Goal: Task Accomplishment & Management: Manage account settings

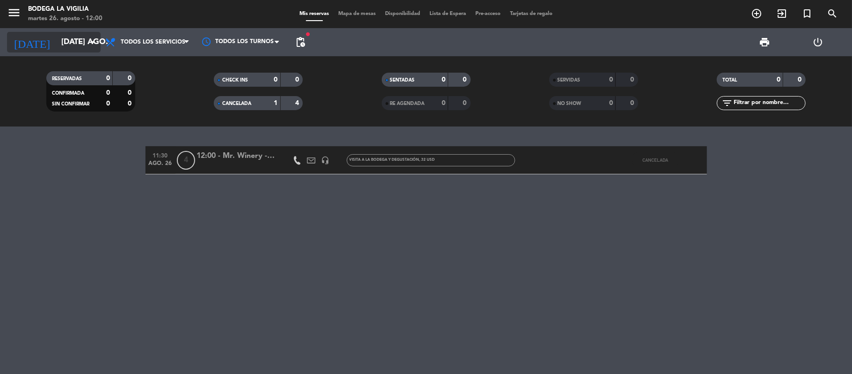
click at [65, 38] on input "[DATE] ago." at bounding box center [107, 42] width 101 height 18
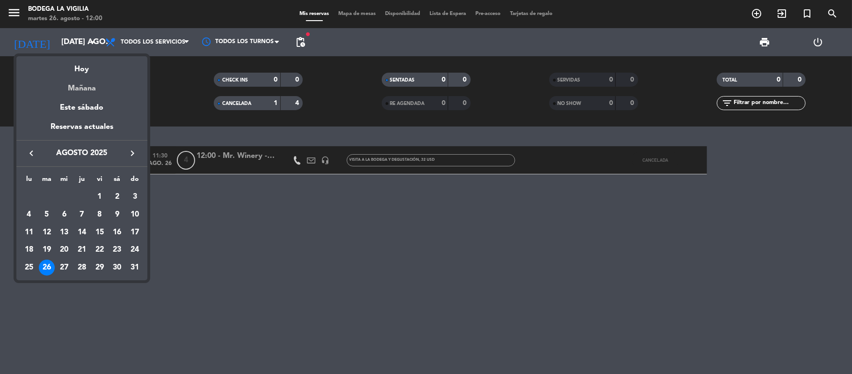
click at [79, 85] on div "Mañana" at bounding box center [81, 84] width 131 height 19
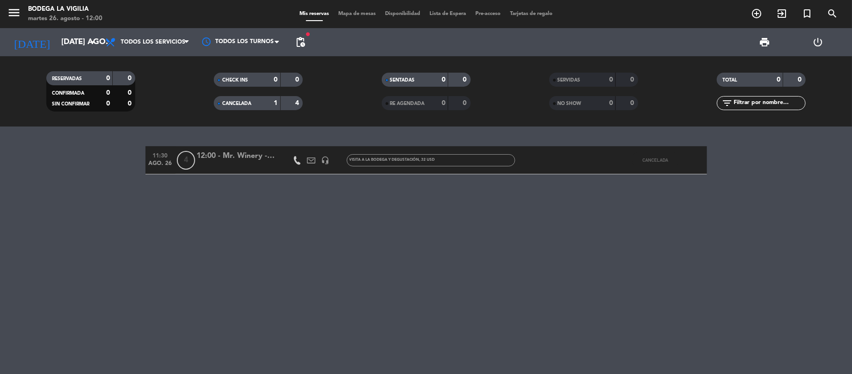
type input "mié. 27 ago."
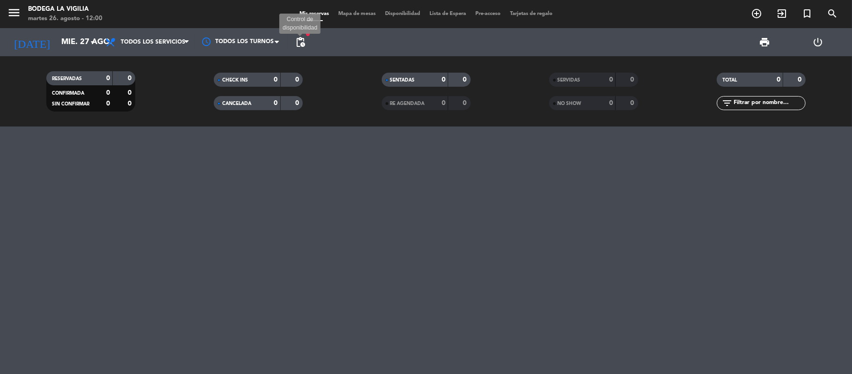
click at [302, 38] on span "pending_actions" at bounding box center [300, 42] width 11 height 11
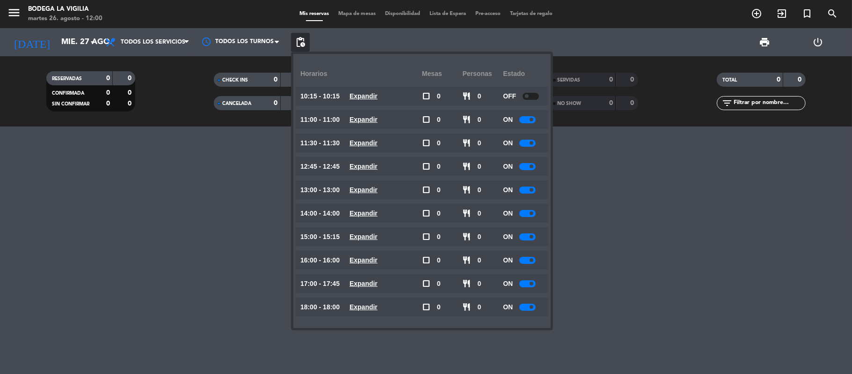
click at [528, 123] on div "ON" at bounding box center [523, 119] width 41 height 19
drag, startPoint x: 527, startPoint y: 145, endPoint x: 531, endPoint y: 117, distance: 27.9
click at [531, 117] on div "Horarios Mesas personas Estado 10:15 - 10:15 Expandir check_box_outline_blank 0…" at bounding box center [422, 191] width 243 height 260
click at [531, 117] on span at bounding box center [532, 119] width 4 height 4
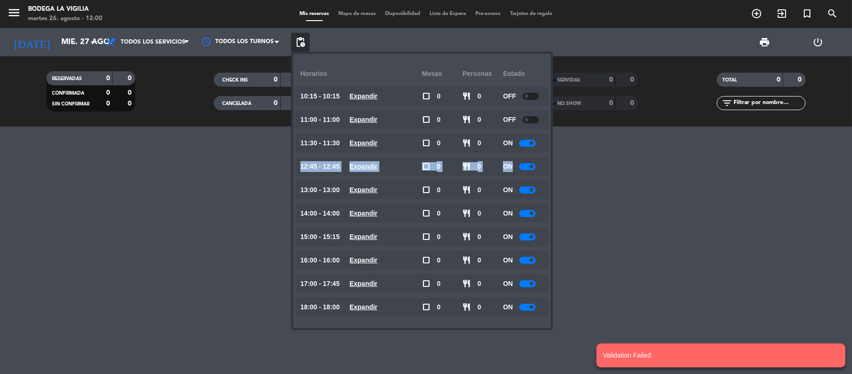
drag, startPoint x: 528, startPoint y: 145, endPoint x: 530, endPoint y: 169, distance: 23.9
click at [530, 169] on div "Horarios Mesas personas Estado 10:15 - 10:15 Expandir check_box_outline_blank 0…" at bounding box center [422, 191] width 243 height 260
click at [530, 169] on div at bounding box center [528, 166] width 16 height 7
click at [532, 189] on span at bounding box center [532, 190] width 4 height 4
click at [528, 190] on div at bounding box center [528, 189] width 16 height 7
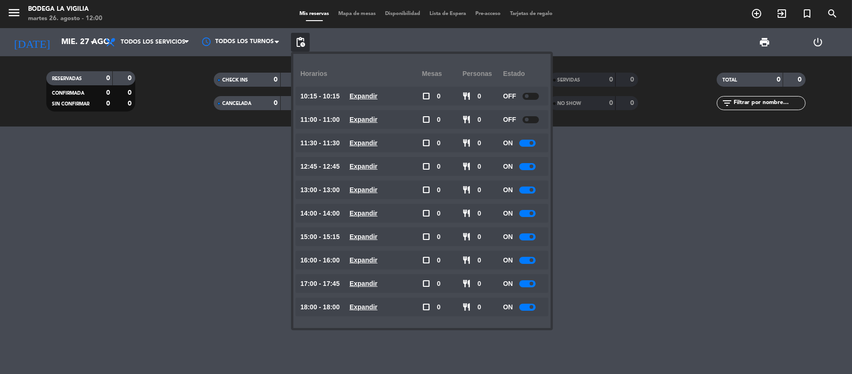
click at [526, 308] on div at bounding box center [528, 306] width 16 height 7
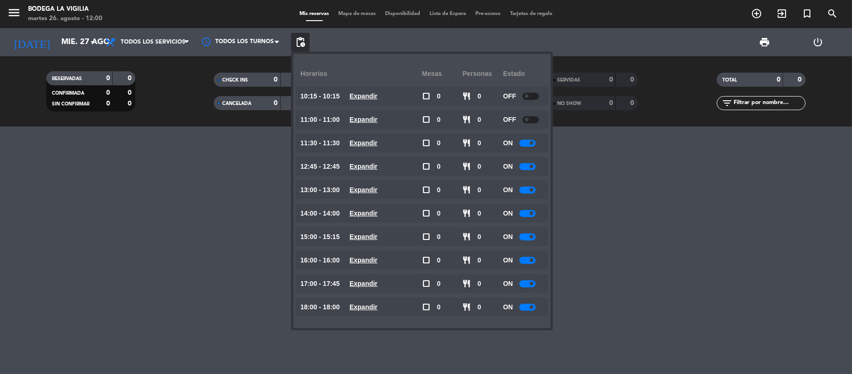
click at [529, 285] on div at bounding box center [528, 283] width 16 height 7
click at [530, 285] on div at bounding box center [528, 283] width 16 height 7
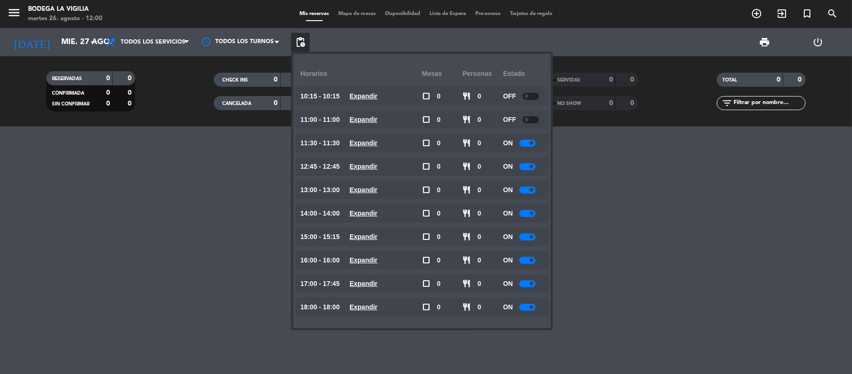
click at [530, 285] on div at bounding box center [528, 283] width 16 height 7
click at [178, 174] on div at bounding box center [426, 249] width 852 height 247
